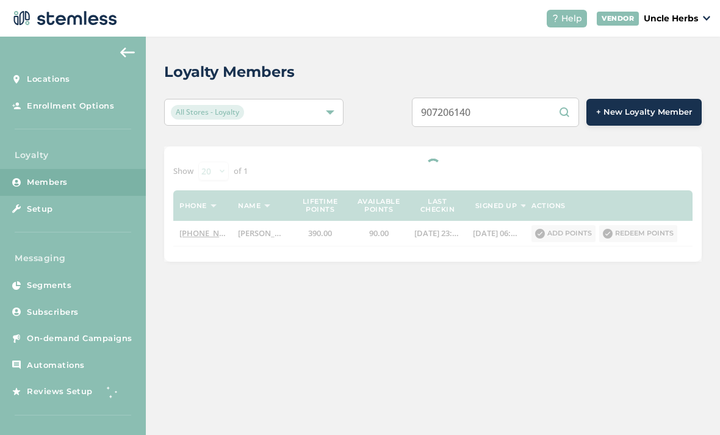
type input "9072061403"
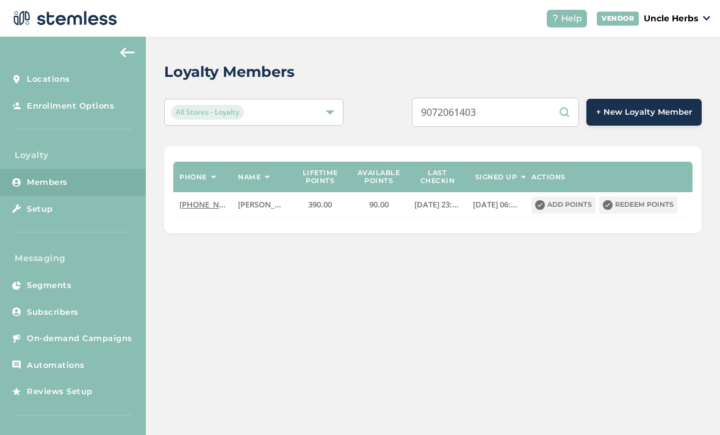
click at [531, 114] on input "9072061403" at bounding box center [495, 112] width 167 height 29
click at [473, 114] on input "9072061403" at bounding box center [495, 112] width 167 height 29
click at [480, 112] on input "9072061403" at bounding box center [495, 112] width 167 height 29
click at [538, 108] on input "9072061403" at bounding box center [495, 112] width 167 height 29
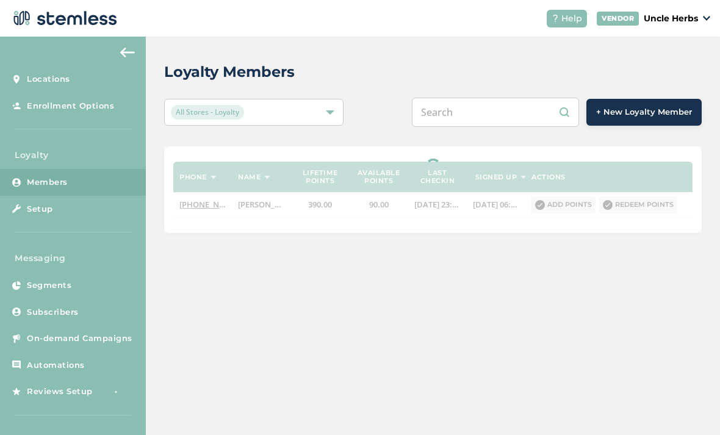
paste input "9072061403"
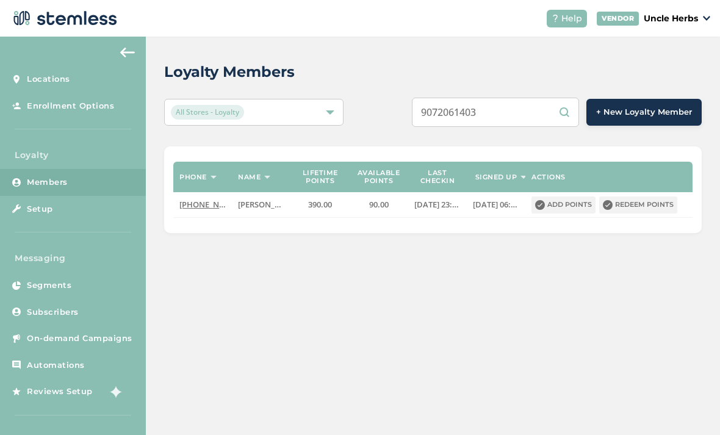
click at [528, 116] on input "9072061403" at bounding box center [495, 112] width 167 height 29
type input "9072061403"
click at [522, 124] on input "9072061403" at bounding box center [495, 112] width 167 height 29
click at [470, 106] on input "9072061403" at bounding box center [495, 112] width 167 height 29
click at [483, 112] on input "9072061403" at bounding box center [495, 112] width 167 height 29
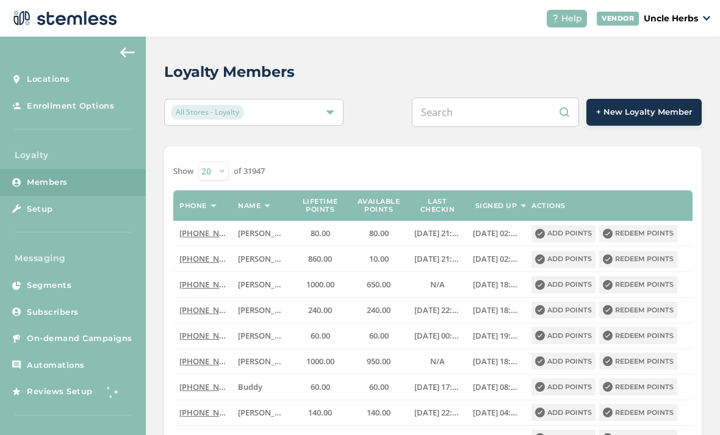
click at [480, 110] on input "text" at bounding box center [495, 112] width 167 height 29
click at [482, 106] on input "text" at bounding box center [495, 112] width 167 height 29
click at [484, 110] on input "text" at bounding box center [495, 112] width 167 height 29
paste input "9072061403"
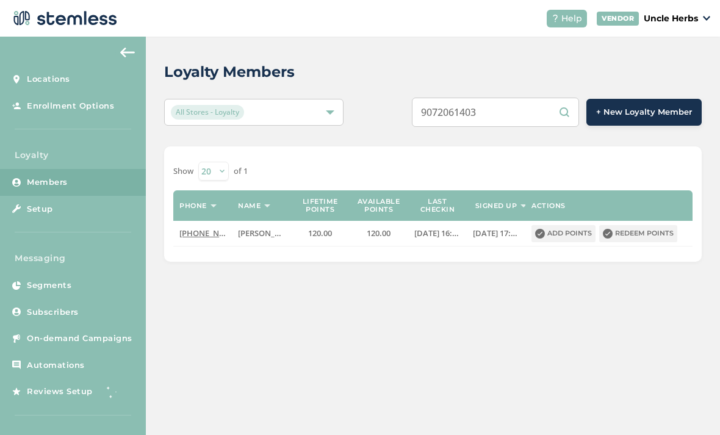
click at [537, 114] on input "9072061403" at bounding box center [495, 112] width 167 height 29
type input "9"
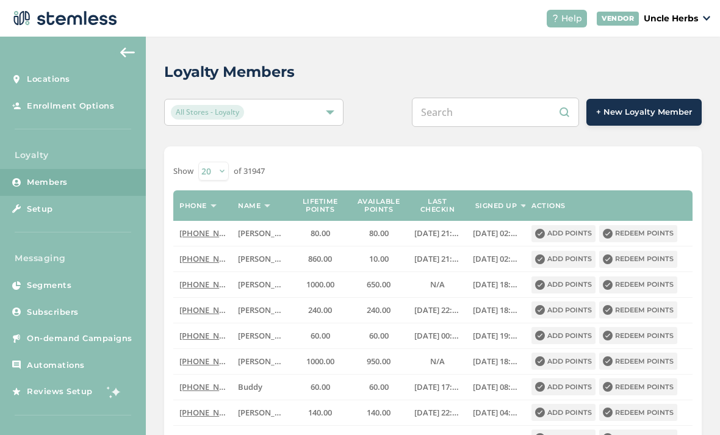
click at [478, 116] on input "text" at bounding box center [495, 112] width 167 height 29
click at [475, 110] on input "text" at bounding box center [495, 112] width 167 height 29
click at [468, 115] on input "text" at bounding box center [495, 112] width 167 height 29
click at [469, 116] on input "text" at bounding box center [495, 112] width 167 height 29
paste input "9073017993"
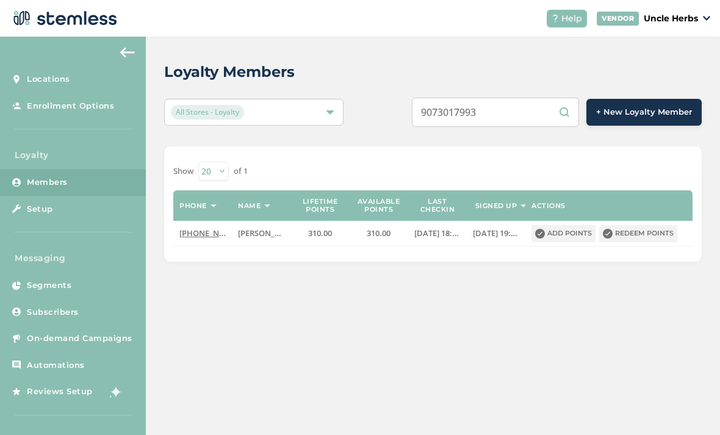
type input "9073017993"
click at [637, 232] on button "Redeem points" at bounding box center [638, 233] width 78 height 17
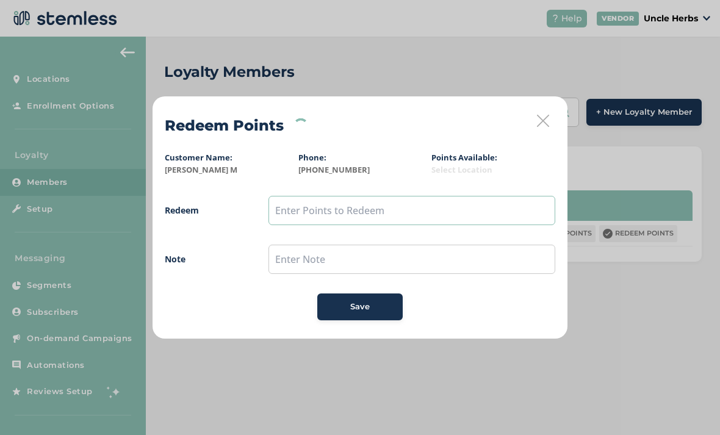
click at [406, 198] on input "text" at bounding box center [411, 210] width 287 height 29
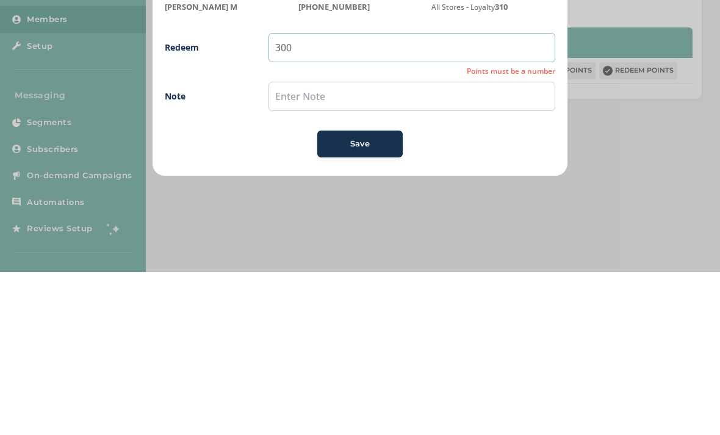
type input "300"
click at [353, 293] on button "Save" at bounding box center [359, 306] width 85 height 27
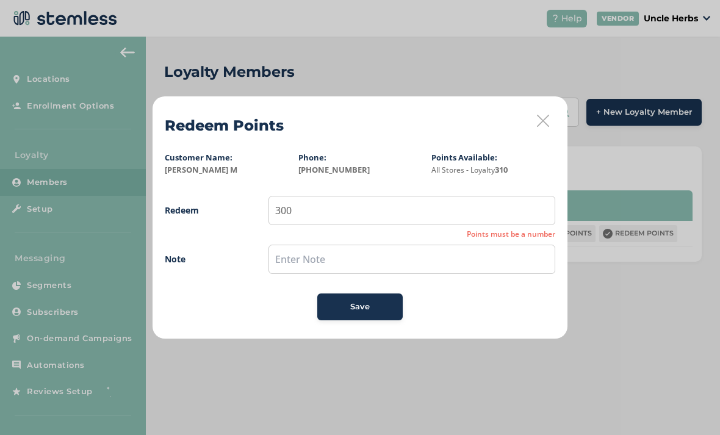
click at [367, 307] on span "Save" at bounding box center [360, 307] width 20 height 12
click at [348, 316] on button "Save" at bounding box center [359, 306] width 85 height 27
click at [362, 319] on button "Save" at bounding box center [359, 306] width 85 height 27
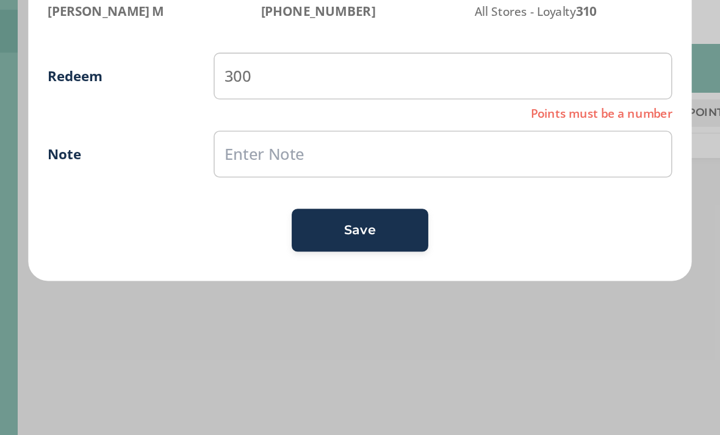
click at [350, 301] on span "Save" at bounding box center [360, 307] width 20 height 12
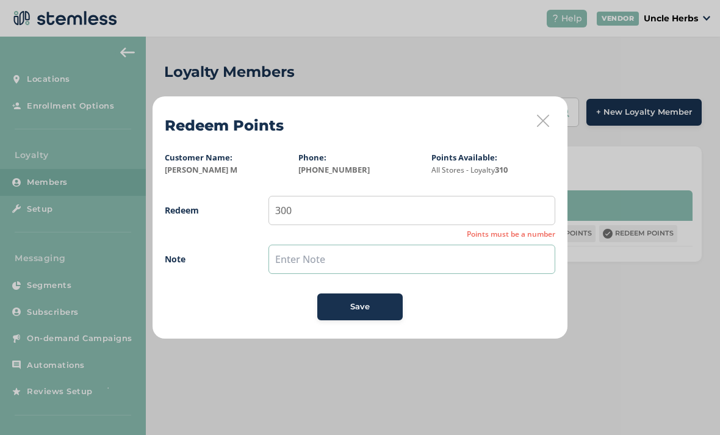
click at [326, 264] on input "text" at bounding box center [411, 259] width 287 height 29
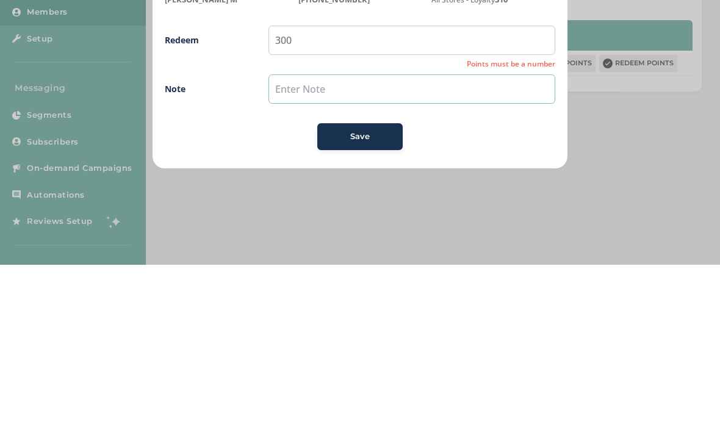
type input "3"
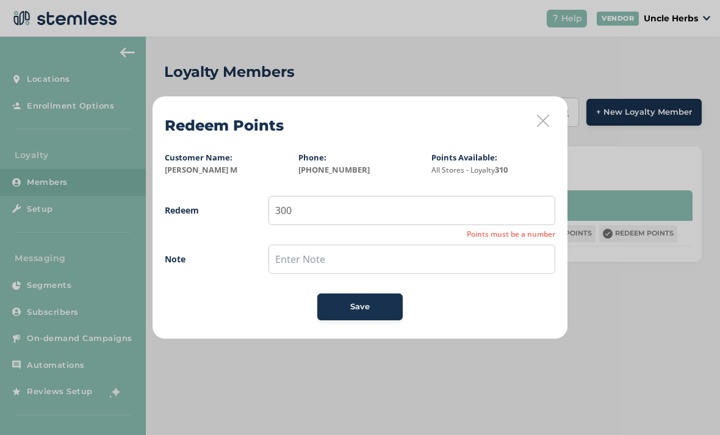
click at [362, 310] on span "Save" at bounding box center [360, 307] width 20 height 12
click at [357, 312] on button "Save" at bounding box center [359, 306] width 85 height 27
click at [361, 315] on button "Save" at bounding box center [359, 306] width 85 height 27
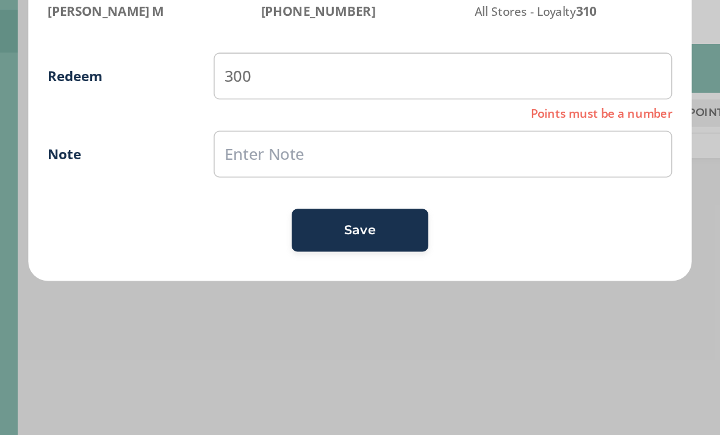
click at [327, 301] on div "Save" at bounding box center [360, 307] width 66 height 12
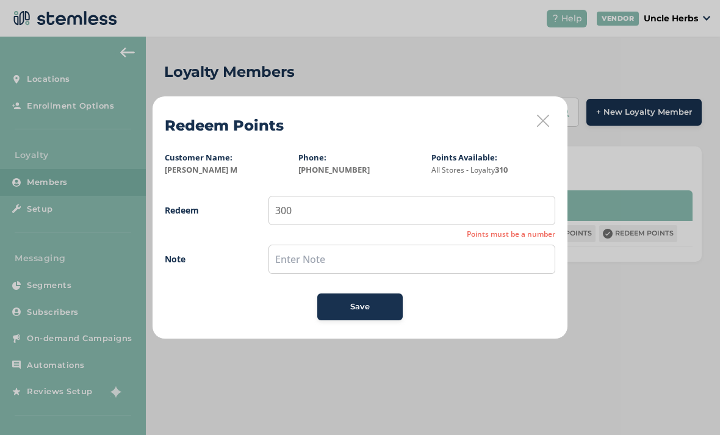
click at [537, 116] on icon at bounding box center [543, 121] width 12 height 12
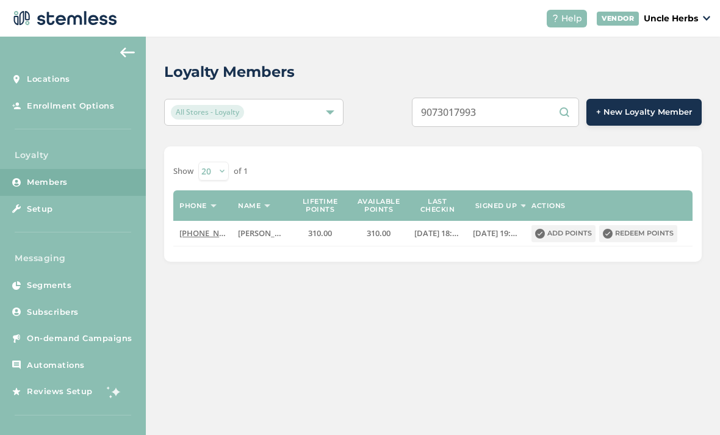
click at [650, 226] on button "Redeem points" at bounding box center [638, 233] width 78 height 17
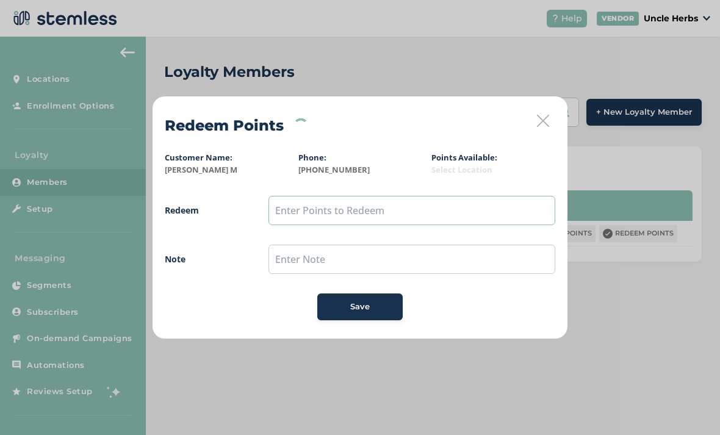
click at [458, 217] on input "text" at bounding box center [411, 210] width 287 height 29
type input "300"
click at [371, 310] on div "Save" at bounding box center [360, 307] width 66 height 12
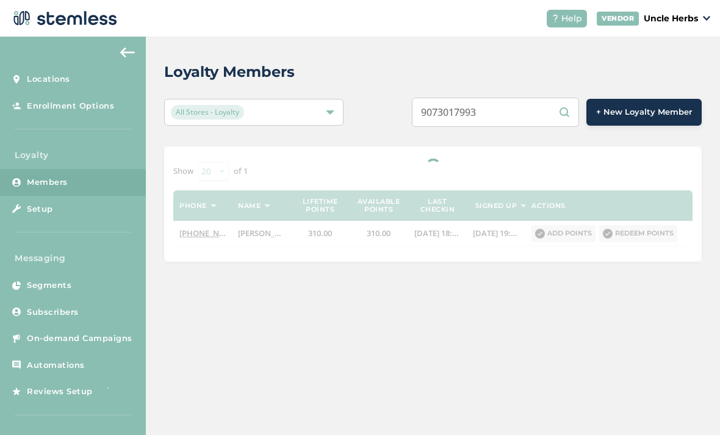
click at [524, 113] on input "9073017993" at bounding box center [495, 112] width 167 height 29
type input "9"
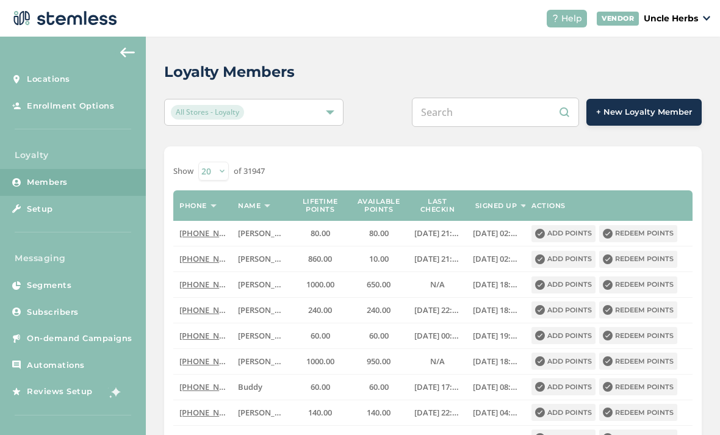
click at [482, 117] on input "text" at bounding box center [495, 112] width 167 height 29
click at [480, 113] on input "text" at bounding box center [495, 112] width 167 height 29
click at [478, 115] on input "text" at bounding box center [495, 112] width 167 height 29
paste input "9075383228"
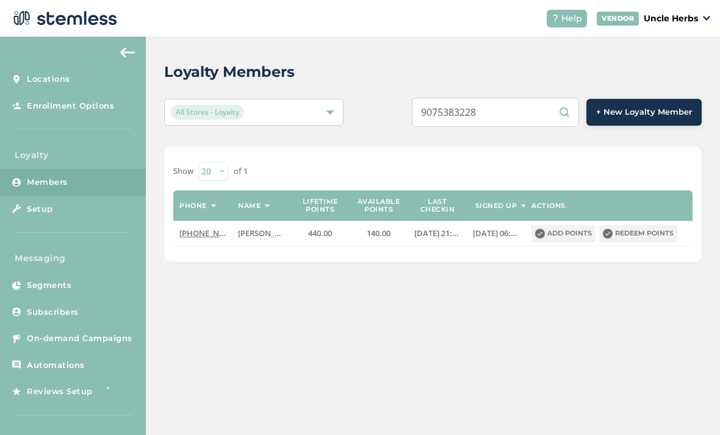
click at [527, 114] on input "9075383228" at bounding box center [495, 112] width 167 height 29
type input "9"
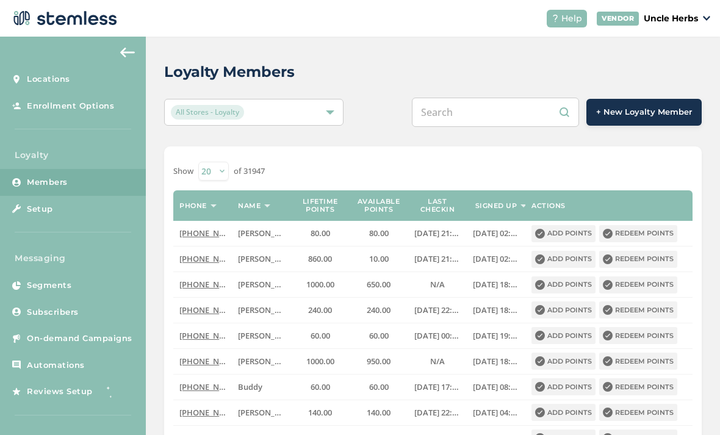
click at [478, 112] on input "text" at bounding box center [495, 112] width 167 height 29
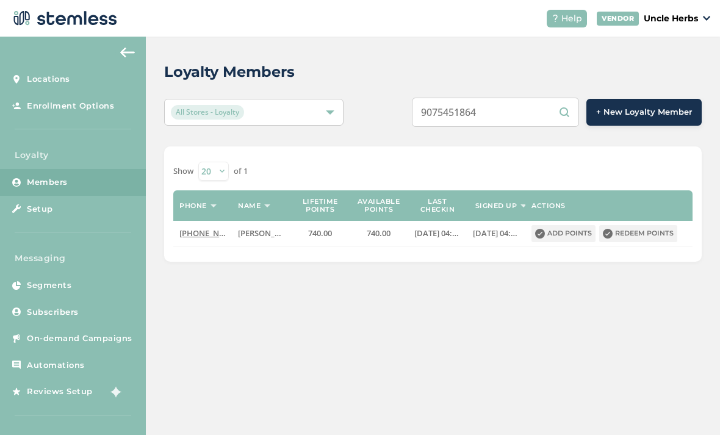
click at [528, 117] on input "9075451864" at bounding box center [495, 112] width 167 height 29
type input "9"
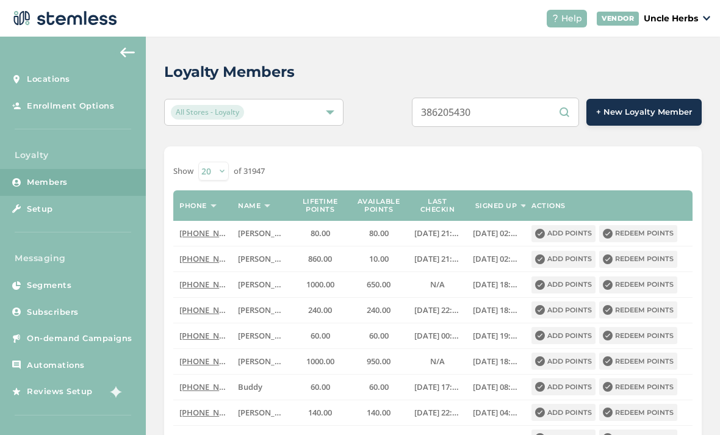
type input "3862054303"
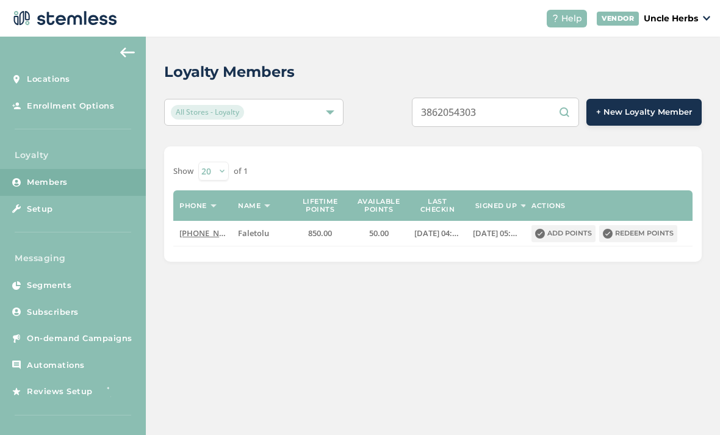
click at [526, 112] on input "3862054303" at bounding box center [495, 112] width 167 height 29
